Goal: Transaction & Acquisition: Download file/media

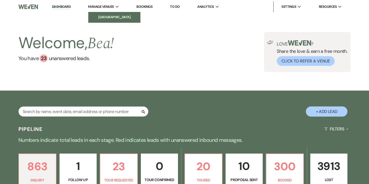
click at [108, 16] on li "[GEOGRAPHIC_DATA]" at bounding box center [114, 17] width 47 height 5
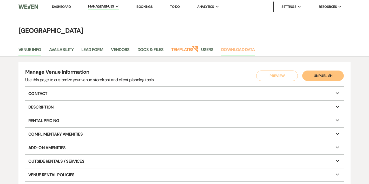
click at [235, 49] on link "Download Data" at bounding box center [238, 51] width 34 height 10
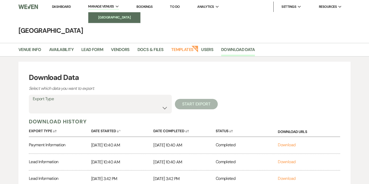
click at [115, 18] on li "[GEOGRAPHIC_DATA]" at bounding box center [114, 17] width 47 height 5
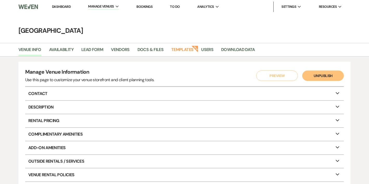
click at [148, 6] on link "Bookings" at bounding box center [144, 6] width 16 height 4
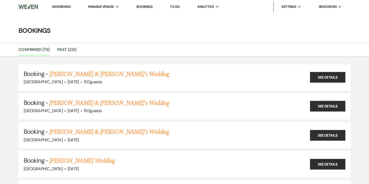
click at [186, 6] on ul "Dashboard Manage Venues Expand Chimney Pond Farm Bookings To Do Analytics Expan…" at bounding box center [196, 7] width 307 height 10
click at [177, 6] on link "To Do" at bounding box center [175, 6] width 10 height 4
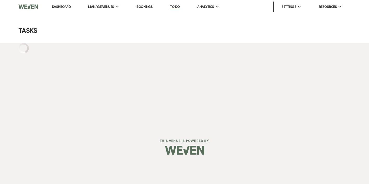
click at [69, 6] on link "Dashboard" at bounding box center [61, 6] width 19 height 4
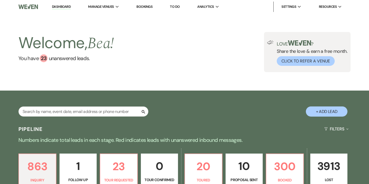
click at [0, 0] on link "[GEOGRAPHIC_DATA]" at bounding box center [0, 0] width 0 height 0
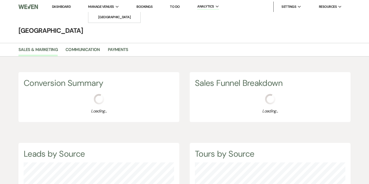
click at [109, 7] on span "Manage Venues" at bounding box center [101, 6] width 26 height 5
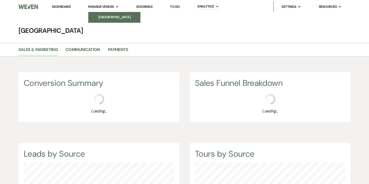
click at [108, 17] on li "[GEOGRAPHIC_DATA]" at bounding box center [114, 17] width 47 height 5
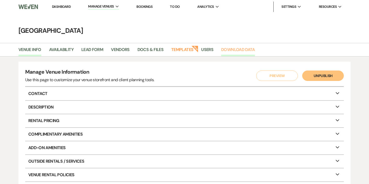
click at [231, 49] on link "Download Data" at bounding box center [238, 51] width 34 height 10
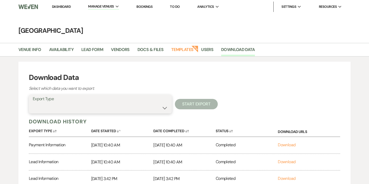
click at [106, 108] on select "Availability Calendar Information Category Templates Contacts Information Event…" at bounding box center [100, 108] width 135 height 10
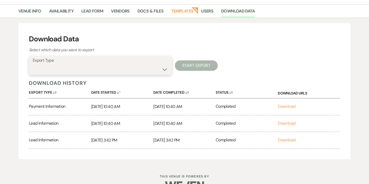
scroll to position [52, 0]
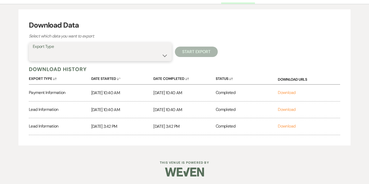
click at [121, 58] on select "Availability Calendar Information Category Templates Contacts Information Event…" at bounding box center [100, 55] width 135 height 10
click at [71, 52] on select "Availability Calendar Information Category Templates Contacts Information Event…" at bounding box center [100, 55] width 135 height 10
select select "contactsInfo"
click at [33, 50] on select "Availability Calendar Information Category Templates Contacts Information Event…" at bounding box center [100, 55] width 135 height 10
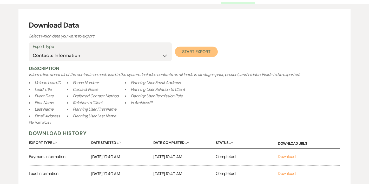
click at [197, 51] on button "Start Export" at bounding box center [196, 51] width 43 height 10
select select
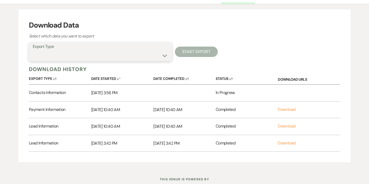
click at [138, 50] on select "Availability Calendar Information Category Templates Contacts Information Event…" at bounding box center [100, 55] width 135 height 10
click at [285, 94] on link "Download" at bounding box center [287, 92] width 18 height 5
